Goal: Task Accomplishment & Management: Manage account settings

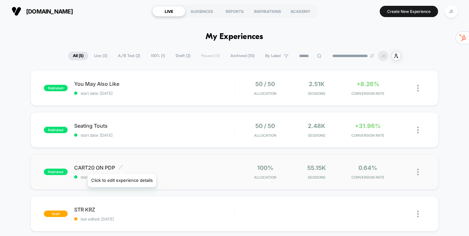
click at [122, 166] on icon at bounding box center [121, 167] width 4 height 4
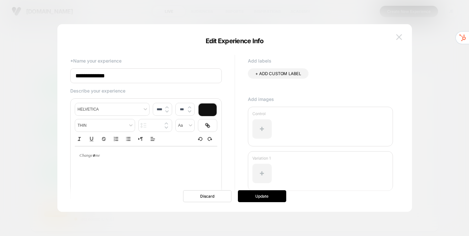
click at [398, 36] on img at bounding box center [399, 36] width 6 height 5
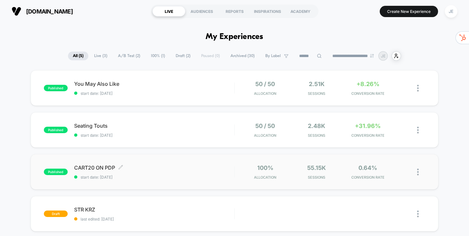
click at [63, 169] on span "published" at bounding box center [56, 172] width 24 height 6
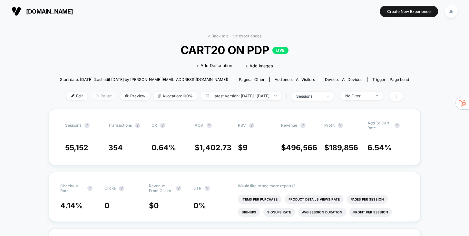
click at [94, 95] on span "Pause" at bounding box center [104, 96] width 26 height 9
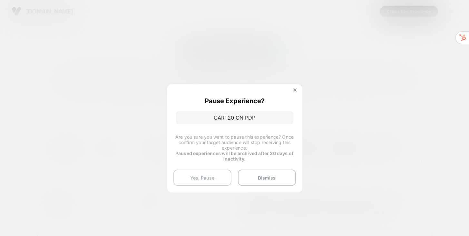
click at [222, 182] on button "Yes, Pause" at bounding box center [202, 178] width 58 height 16
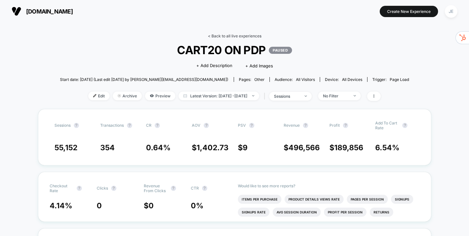
click at [222, 35] on link "< Back to all live experiences" at bounding box center [235, 36] width 54 height 5
